Goal: Task Accomplishment & Management: Manage account settings

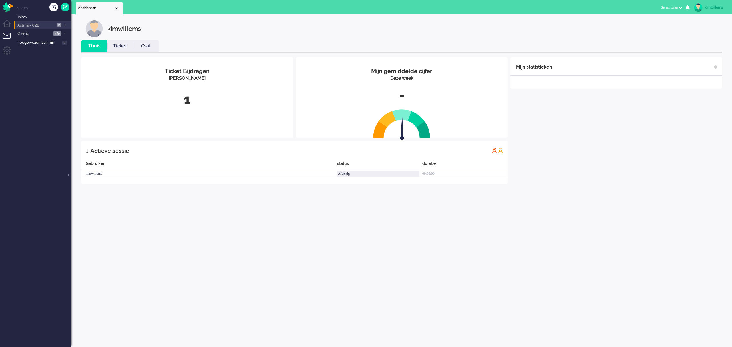
click at [57, 23] on span "2" at bounding box center [59, 25] width 5 height 4
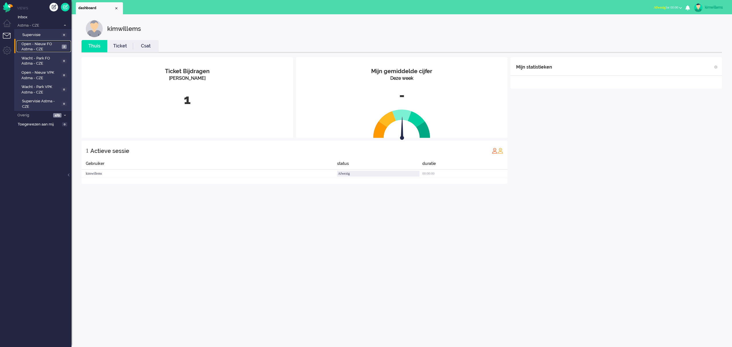
click at [54, 45] on span "Open - Nieuw FO Astma - CZE" at bounding box center [40, 46] width 39 height 11
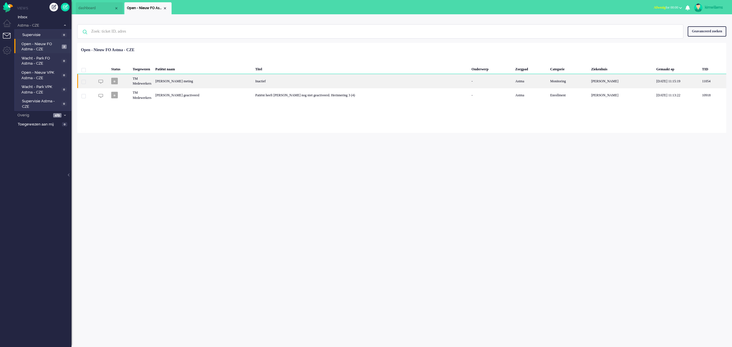
click at [181, 83] on div "[PERSON_NAME] meting" at bounding box center [203, 81] width 100 height 14
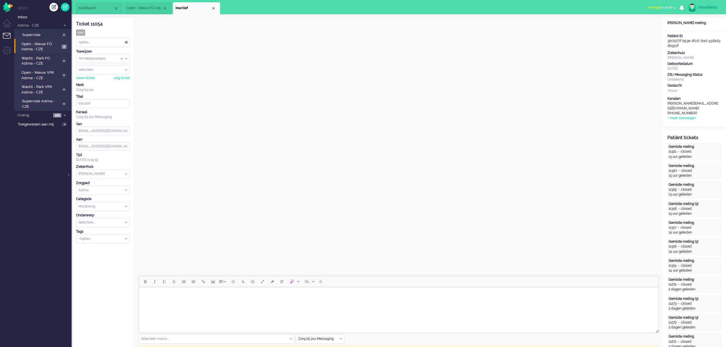
click at [119, 41] on div "Opties..." at bounding box center [102, 42] width 53 height 9
click at [102, 131] on li "Snooze" at bounding box center [102, 132] width 53 height 8
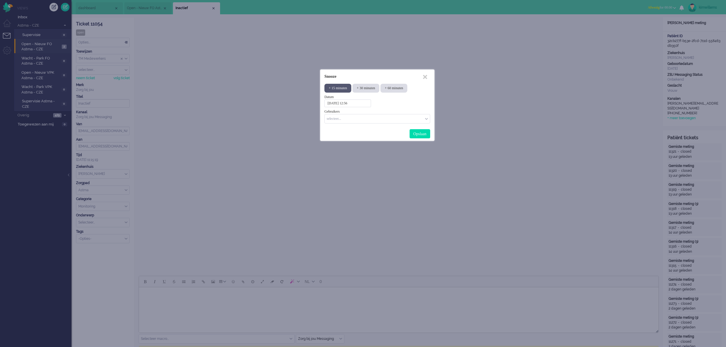
click at [346, 90] on div "+ 15 minuten" at bounding box center [337, 88] width 27 height 9
type input "[DATE] 13:12"
click at [373, 118] on input "Select User" at bounding box center [375, 118] width 97 height 5
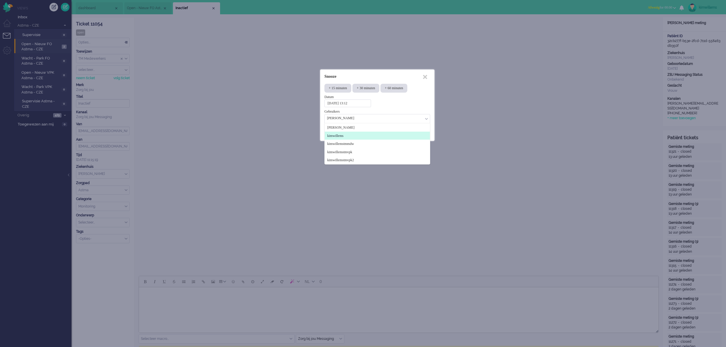
type input "[PERSON_NAME]"
click at [361, 133] on li "kimwillems" at bounding box center [377, 135] width 105 height 8
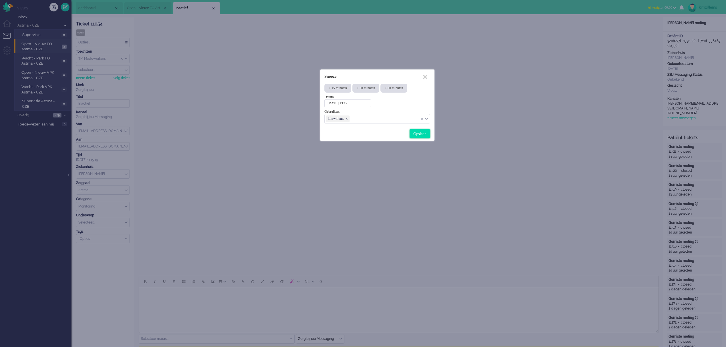
click at [423, 134] on div "Opslaan" at bounding box center [419, 133] width 21 height 9
